Goal: Task Accomplishment & Management: Use online tool/utility

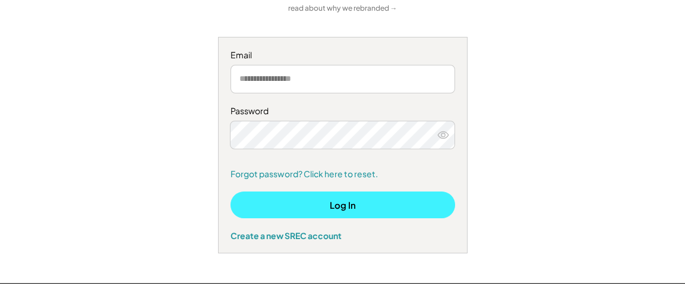
type input "**********"
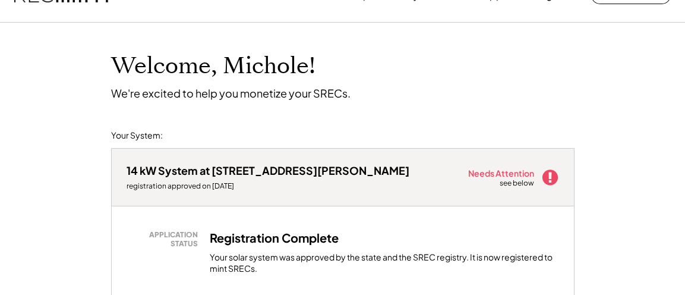
scroll to position [59, 0]
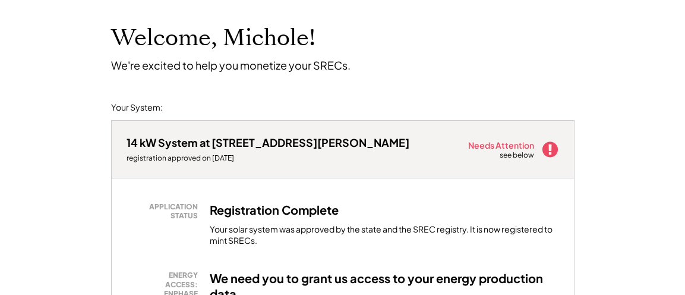
click at [519, 151] on div "see below" at bounding box center [518, 155] width 36 height 10
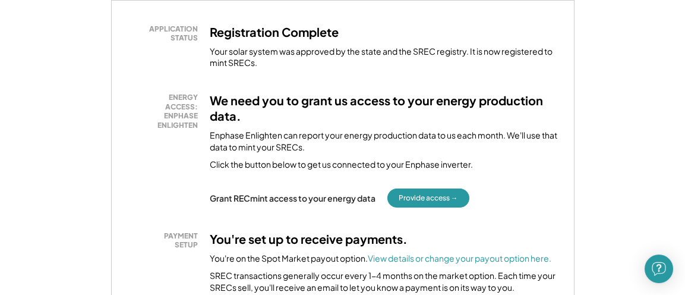
scroll to position [238, 0]
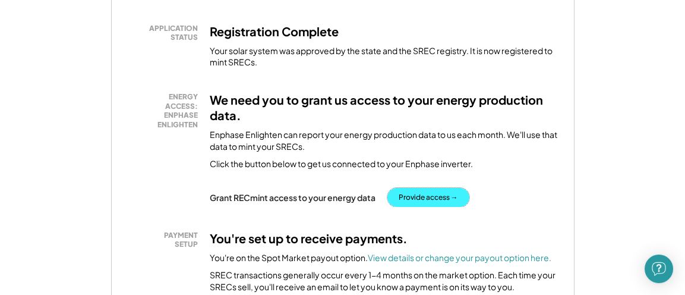
click at [436, 191] on button "Provide access →" at bounding box center [428, 197] width 82 height 19
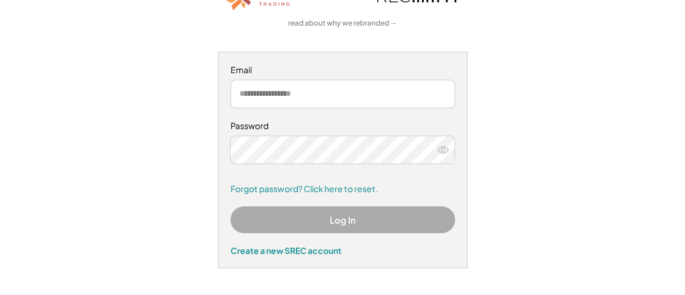
scroll to position [119, 0]
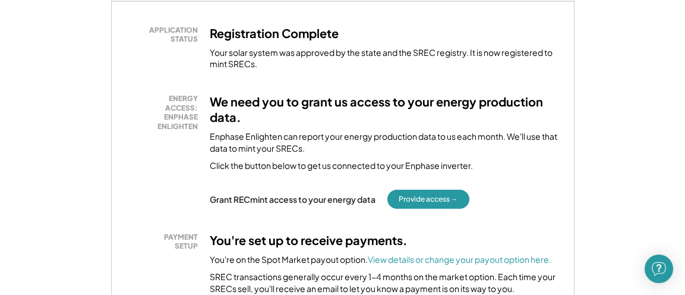
scroll to position [238, 0]
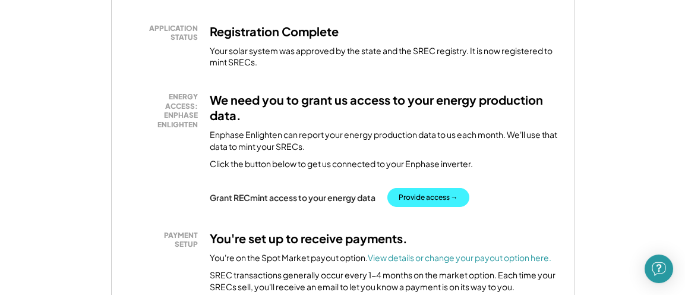
click at [418, 201] on button "Provide access →" at bounding box center [428, 197] width 82 height 19
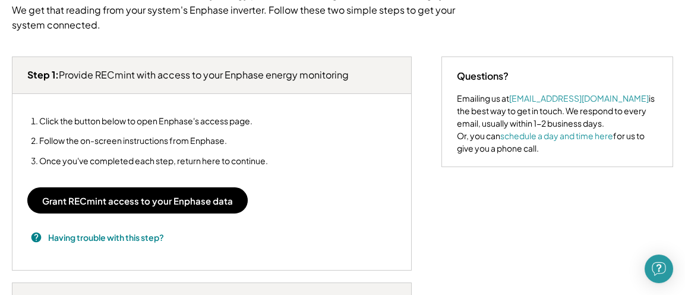
scroll to position [178, 0]
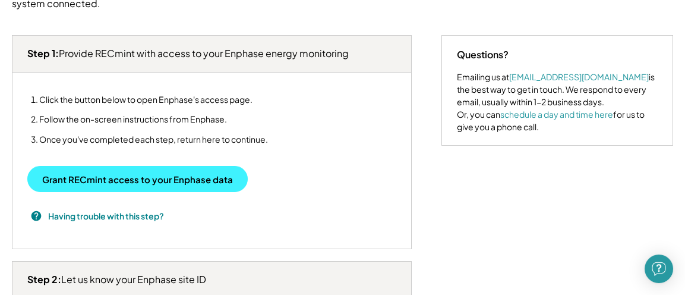
click at [128, 186] on button "Grant RECmint access to your Enphase data" at bounding box center [137, 179] width 220 height 26
